Goal: Task Accomplishment & Management: Manage account settings

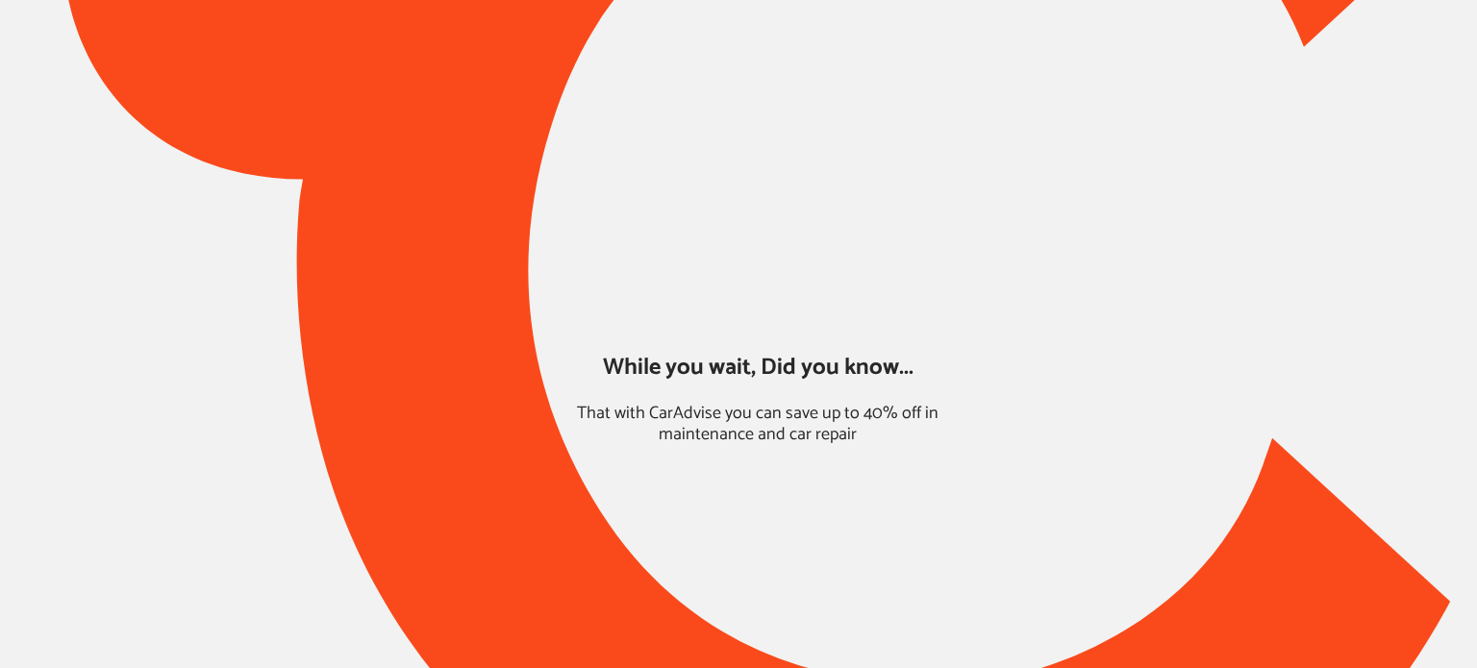
type input "*******"
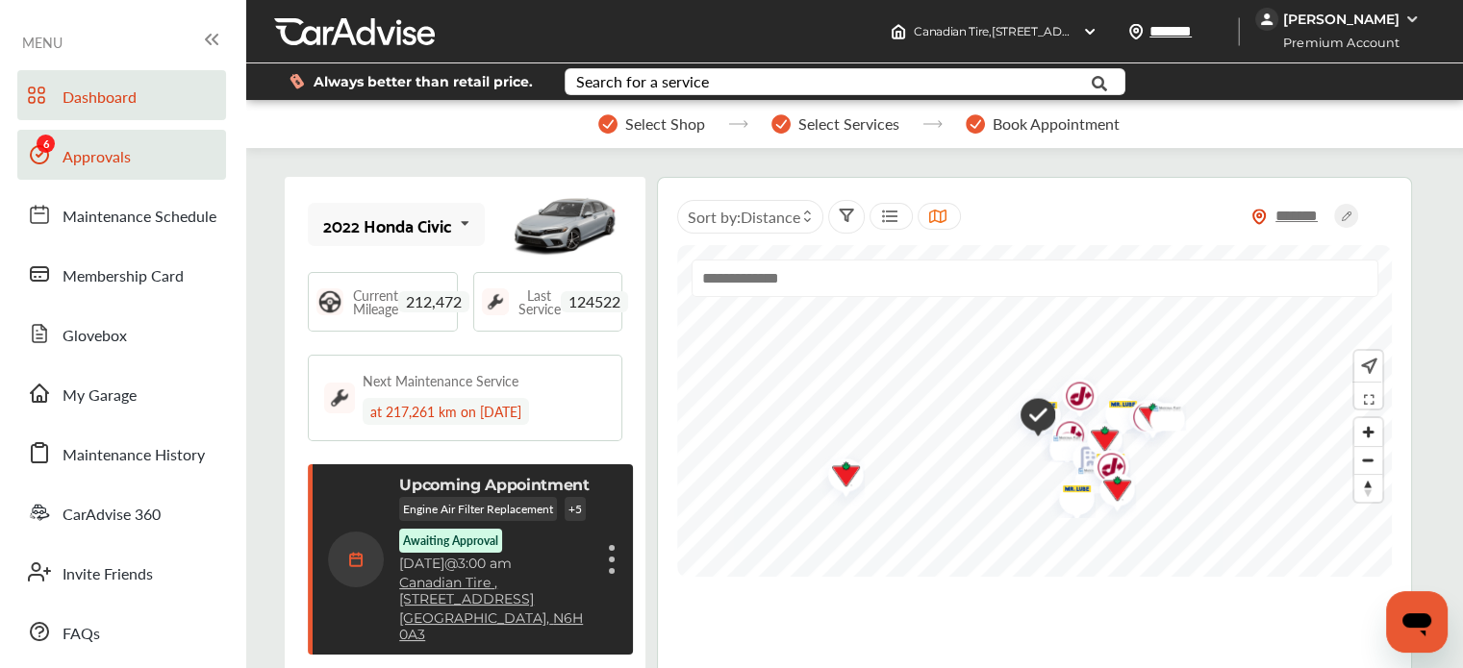
click at [54, 164] on span at bounding box center [39, 154] width 31 height 31
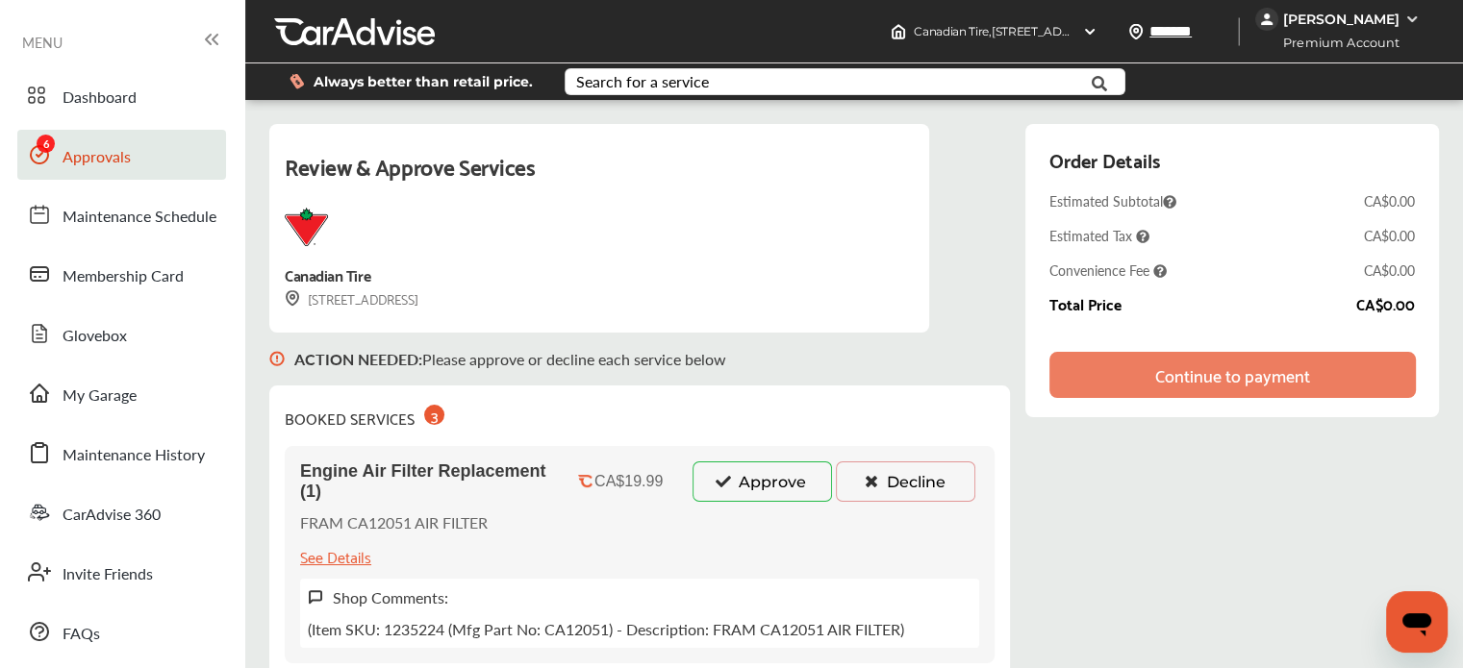
click at [724, 488] on icon at bounding box center [723, 480] width 18 height 13
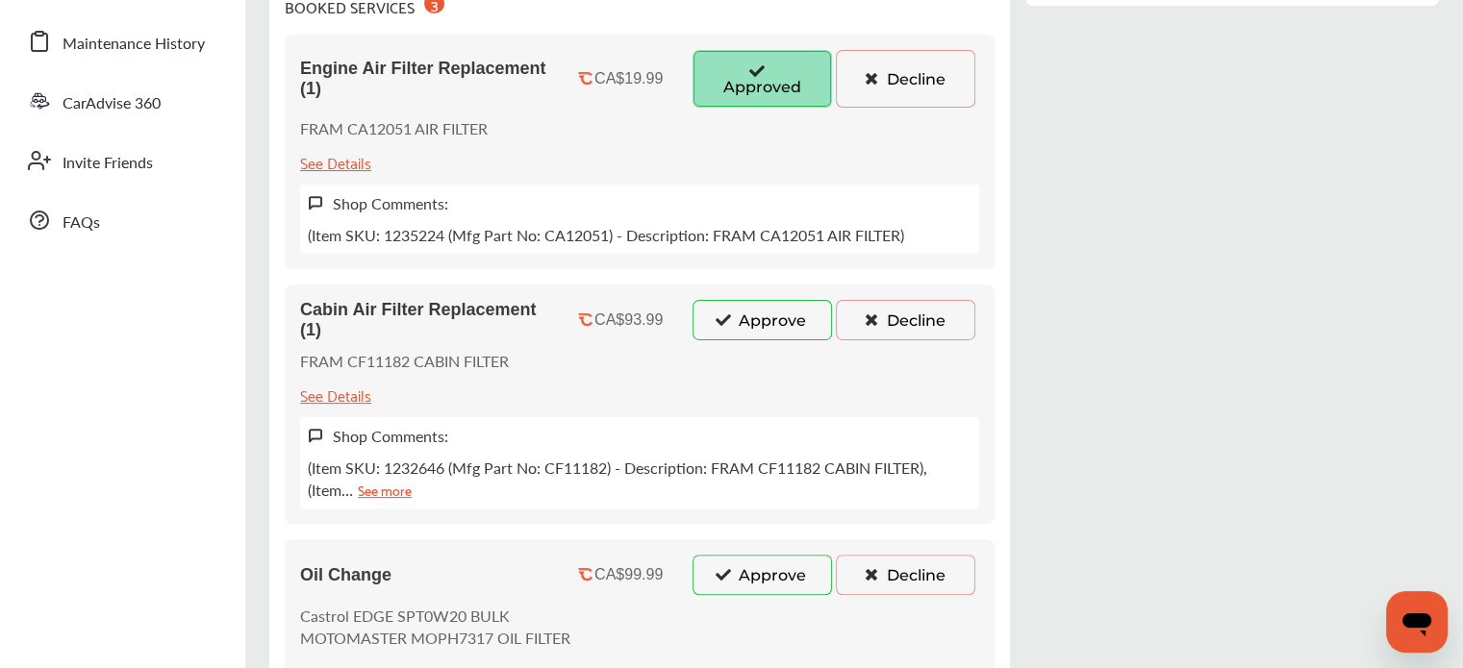
scroll to position [412, 0]
click at [719, 318] on icon at bounding box center [723, 319] width 18 height 13
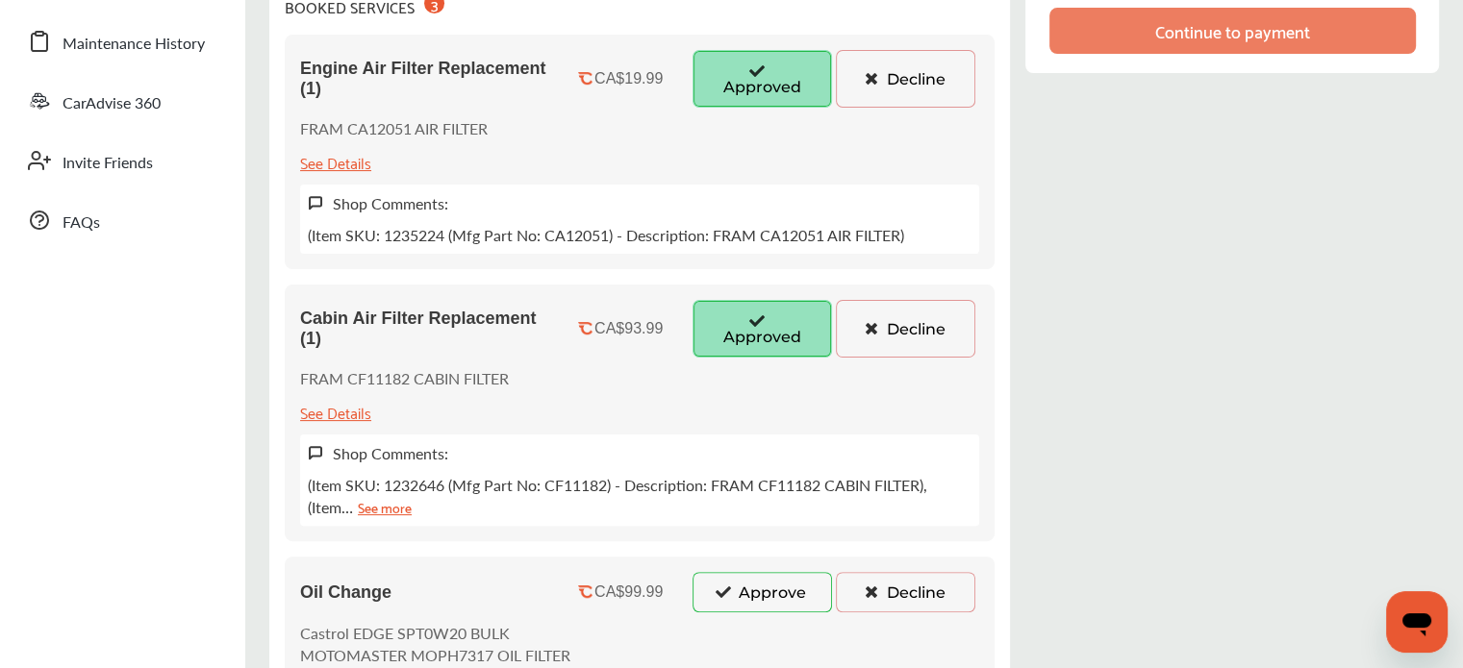
click at [729, 576] on button "Approve" at bounding box center [761, 592] width 139 height 40
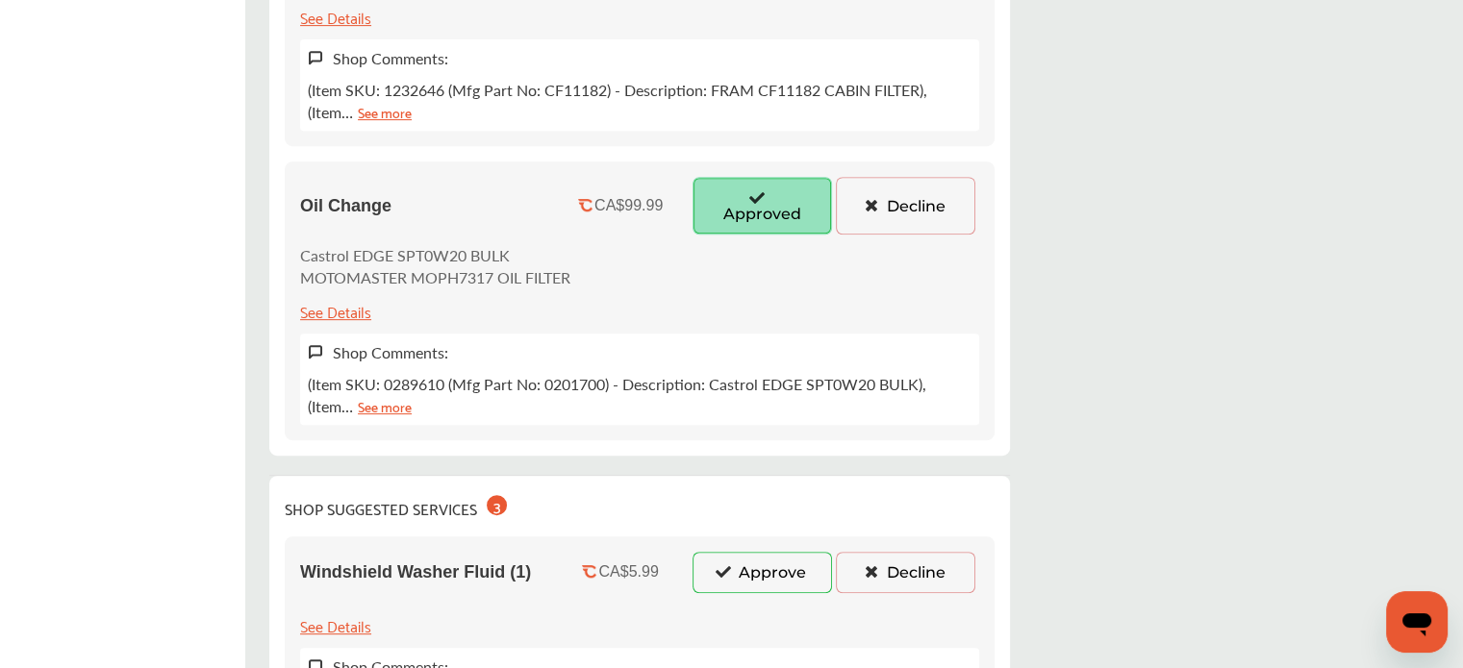
click at [763, 572] on button "Approve" at bounding box center [761, 572] width 139 height 40
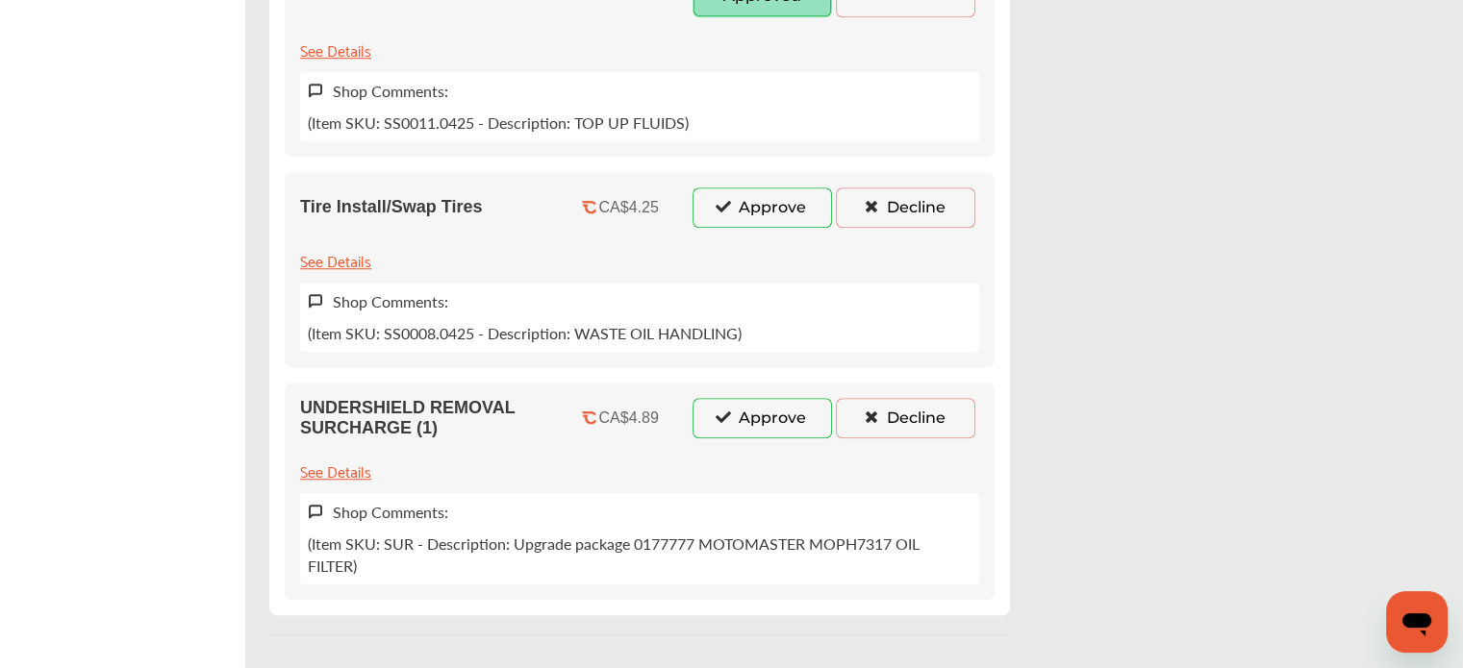
scroll to position [1434, 0]
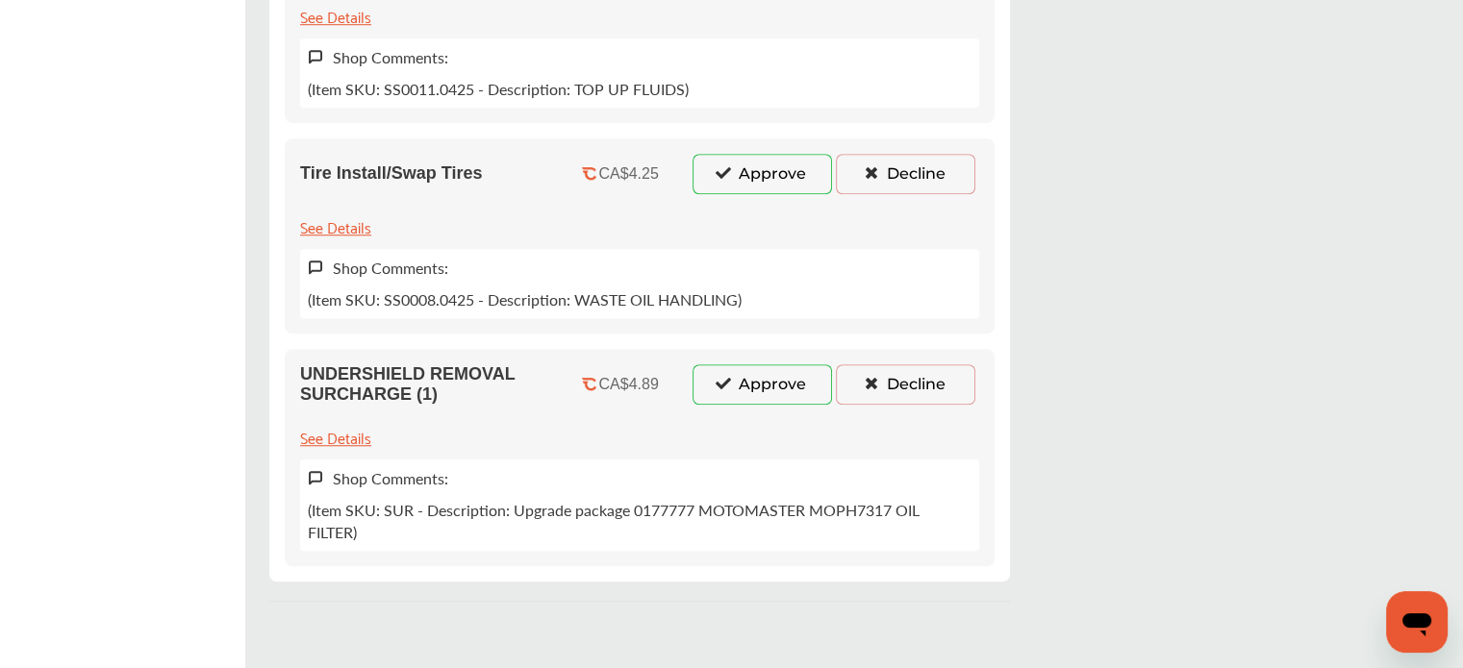
click at [737, 393] on div "UNDERSHIELD REMOVAL SURCHARGE (1) CA$4.89 Approve Decline See Details Shop Comm…" at bounding box center [640, 457] width 710 height 217
click at [719, 170] on icon at bounding box center [723, 171] width 18 height 13
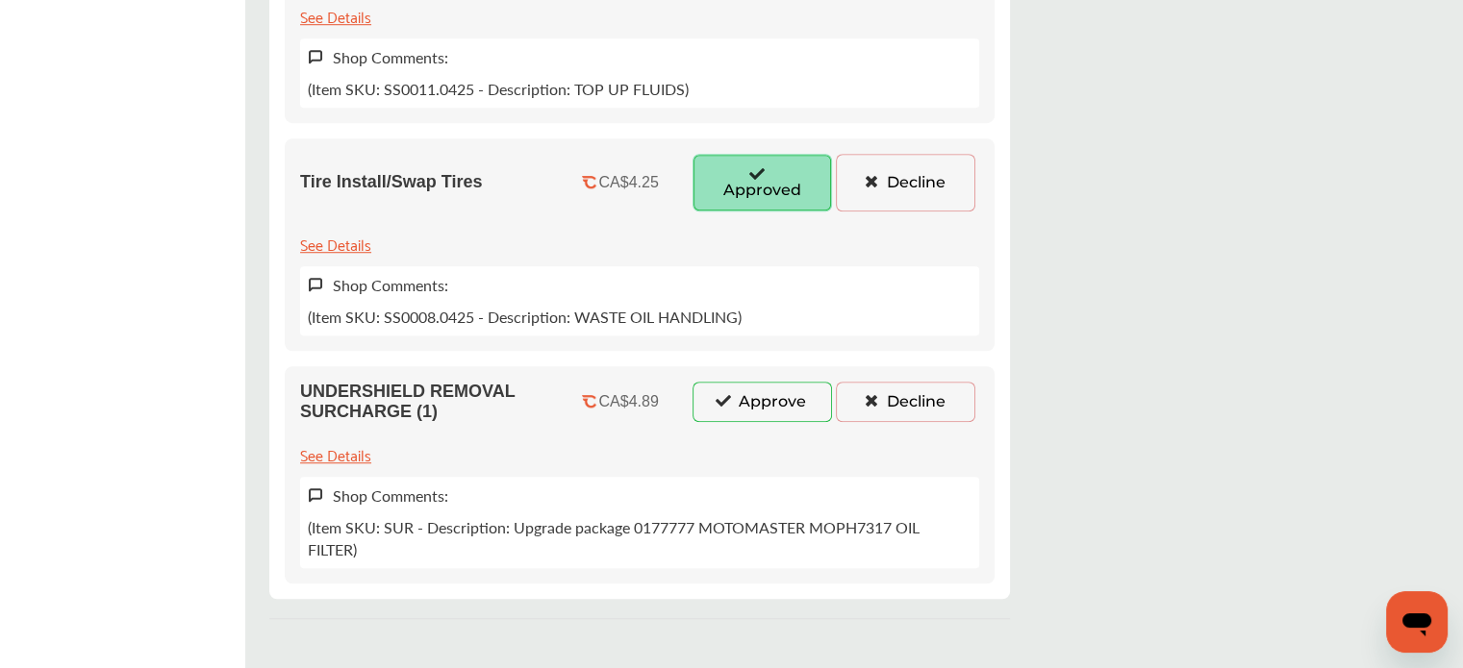
click at [719, 382] on button "Approve" at bounding box center [761, 402] width 139 height 40
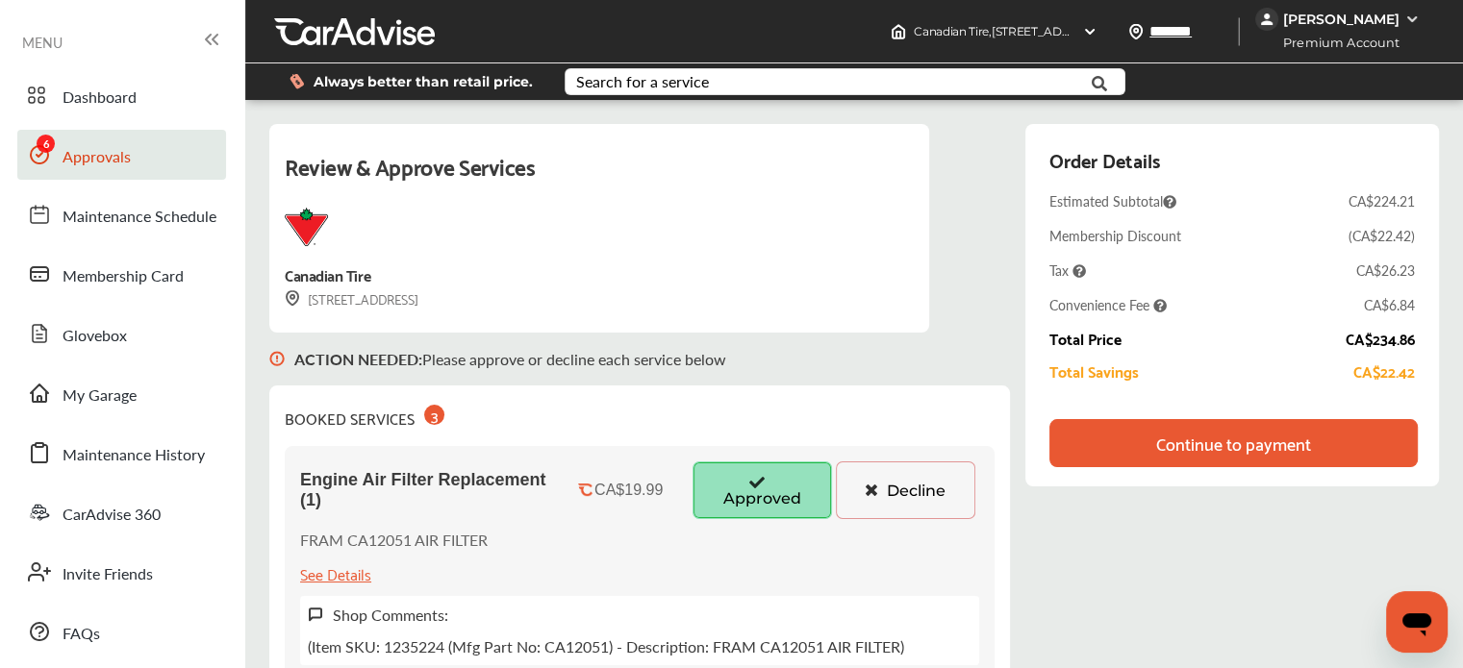
scroll to position [0, 0]
